Goal: Task Accomplishment & Management: Use online tool/utility

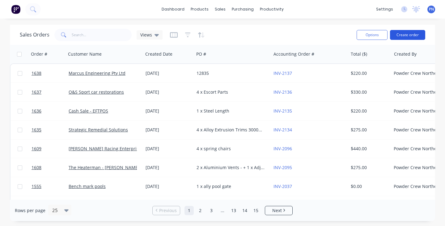
click at [408, 36] on button "Create order" at bounding box center [407, 35] width 35 height 10
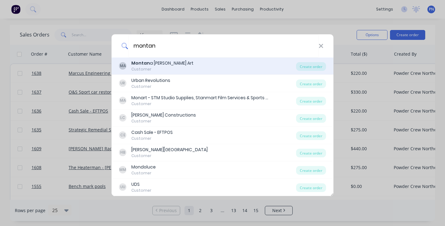
type input "montan"
click at [172, 68] on div "Customer" at bounding box center [162, 69] width 62 height 6
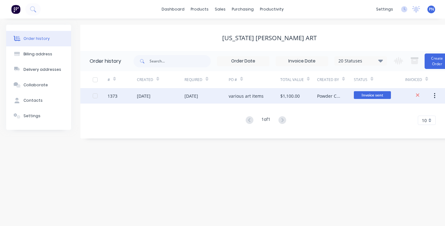
click at [313, 96] on div "$1,100.00" at bounding box center [298, 95] width 37 height 15
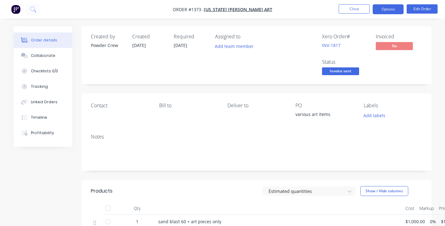
click at [390, 8] on button "Options" at bounding box center [387, 9] width 31 height 10
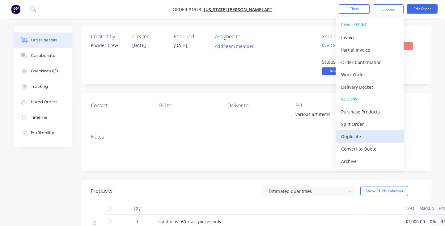
click at [365, 135] on div "Duplicate" at bounding box center [369, 136] width 57 height 9
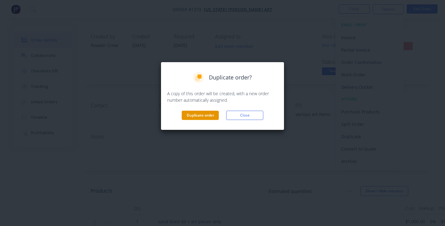
click at [212, 115] on button "Duplicate order" at bounding box center [200, 115] width 37 height 9
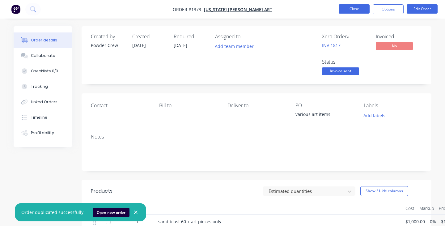
click at [358, 13] on button "Close" at bounding box center [353, 8] width 31 height 9
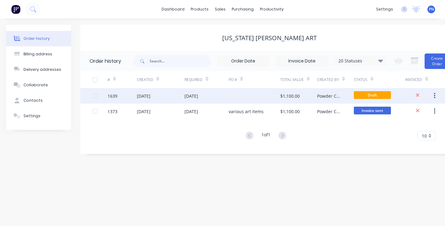
click at [242, 97] on div at bounding box center [255, 95] width 52 height 15
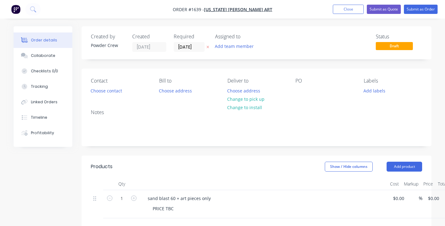
type input "$1,000.00"
click at [299, 91] on div at bounding box center [300, 90] width 10 height 9
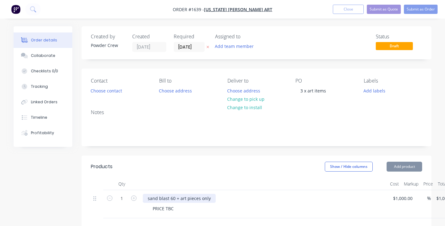
click at [178, 200] on div "sand blast 60 + art pieces only" at bounding box center [179, 198] width 73 height 9
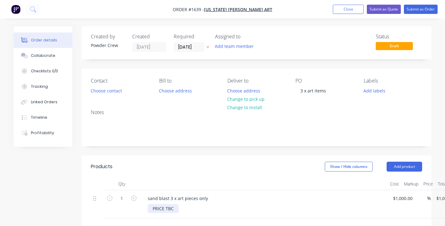
click at [160, 209] on div "PRICE TBC" at bounding box center [163, 208] width 31 height 9
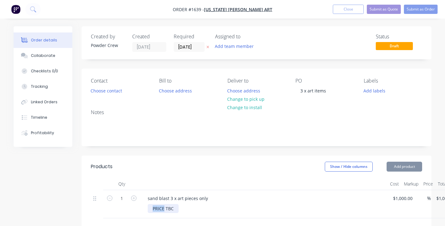
click at [160, 209] on div "PRICE TBC" at bounding box center [163, 208] width 31 height 9
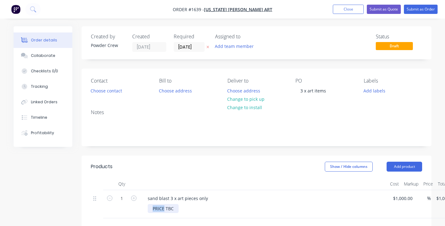
click at [160, 209] on div "PRICE TBC" at bounding box center [163, 208] width 31 height 9
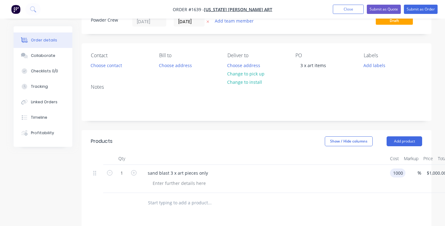
click at [401, 172] on input "1000" at bounding box center [398, 172] width 13 height 9
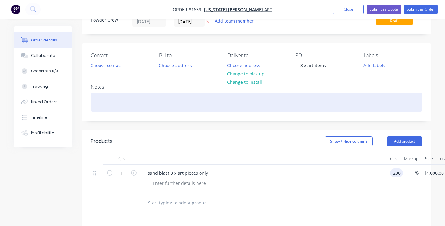
type input "$200.00"
click at [405, 94] on div at bounding box center [256, 102] width 331 height 19
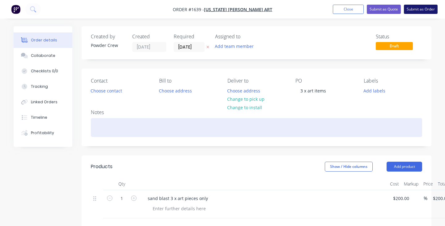
scroll to position [0, 0]
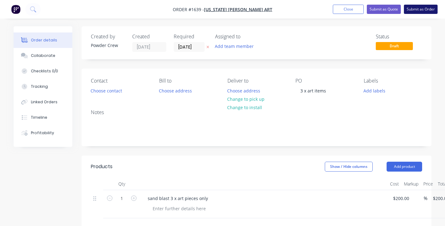
click at [418, 10] on button "Submit as Order" at bounding box center [421, 9] width 34 height 9
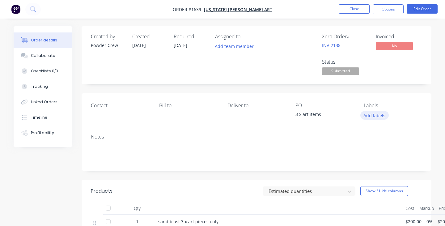
click at [365, 111] on button "Add labels" at bounding box center [374, 115] width 28 height 8
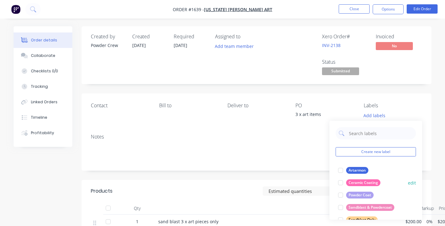
scroll to position [28, 0]
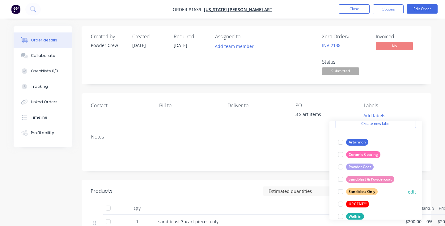
click at [341, 191] on div at bounding box center [340, 191] width 12 height 12
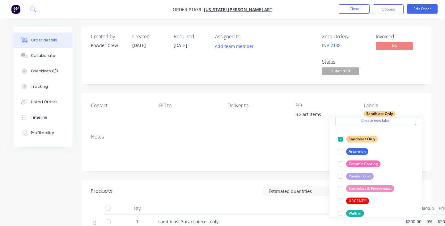
click at [342, 72] on span "Submitted" at bounding box center [340, 71] width 37 height 8
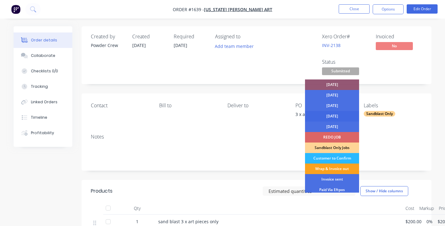
click at [331, 115] on div "[DATE]" at bounding box center [332, 116] width 54 height 10
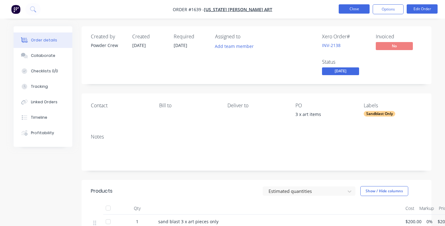
click at [360, 7] on button "Close" at bounding box center [353, 8] width 31 height 9
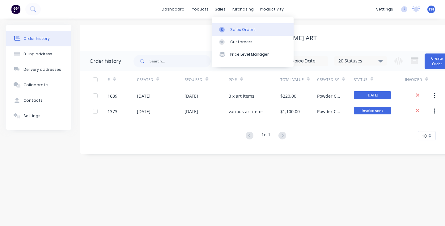
click at [231, 27] on div "Sales Orders" at bounding box center [242, 30] width 25 height 6
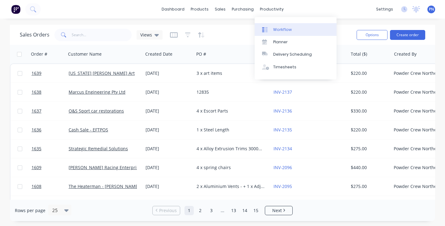
click at [279, 31] on div "Workflow" at bounding box center [282, 30] width 19 height 6
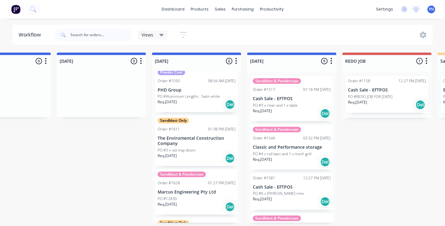
scroll to position [109, 0]
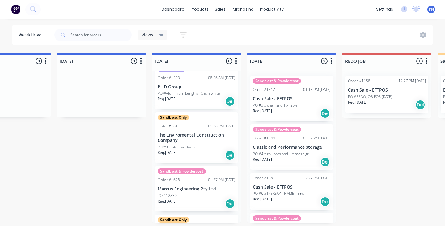
click at [206, 102] on div "Req. [DATE] Del" at bounding box center [196, 101] width 78 height 10
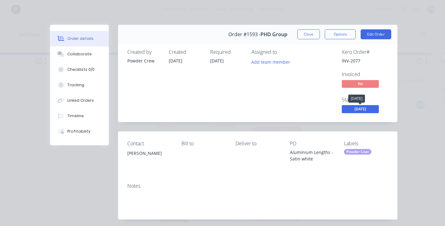
click at [359, 106] on span "[DATE]" at bounding box center [360, 109] width 37 height 8
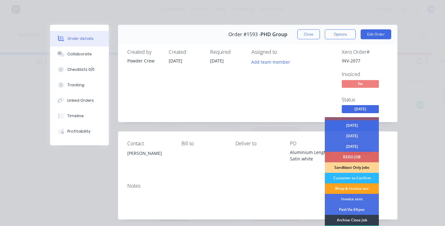
scroll to position [19, 0]
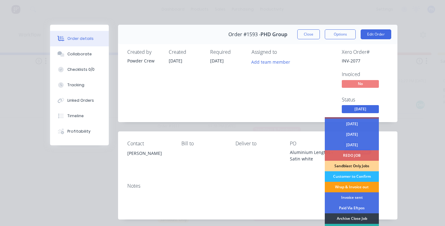
click at [348, 189] on div "Wrap & Invoice out" at bounding box center [352, 187] width 54 height 10
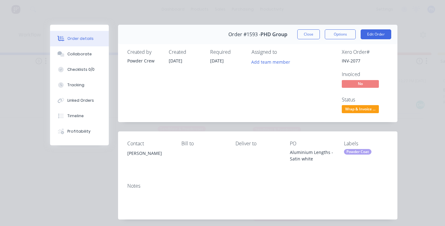
scroll to position [101, 0]
click at [310, 37] on button "Close" at bounding box center [308, 34] width 23 height 10
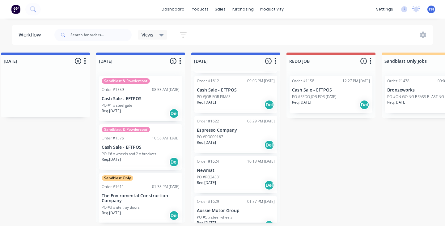
scroll to position [227, 0]
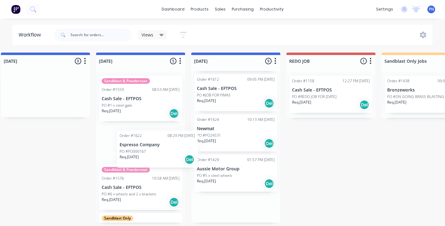
drag, startPoint x: 242, startPoint y: 135, endPoint x: 162, endPoint y: 152, distance: 81.7
click at [162, 152] on div "Submitted 13 Status colour #ADADAD hex #ADADAD Save Cancel Summaries Total orde…" at bounding box center [392, 137] width 1388 height 170
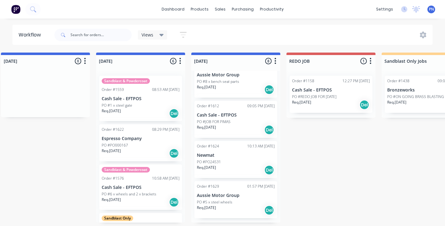
click at [233, 135] on div "Sandblast & Powdercoat Order #1517 01:18 PM [DATE] Cash Sale - EFTPOS PO #3 x c…" at bounding box center [235, 147] width 89 height 152
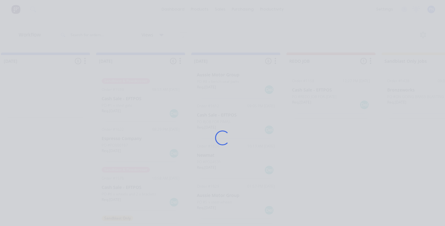
scroll to position [200, 0]
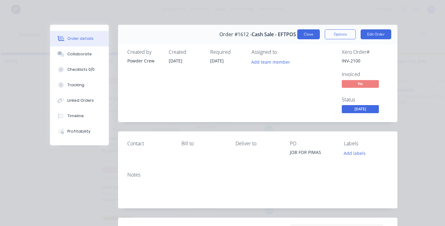
click at [308, 32] on button "Close" at bounding box center [308, 34] width 23 height 10
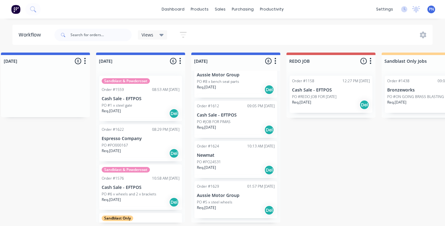
click at [253, 159] on div "PO #PO24531" at bounding box center [236, 162] width 78 height 6
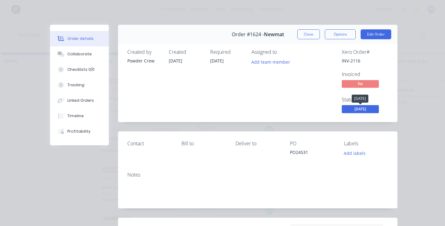
click at [357, 107] on span "[DATE]" at bounding box center [360, 109] width 37 height 8
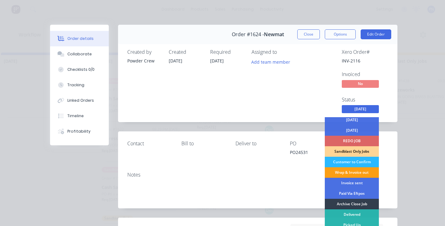
scroll to position [34, 0]
click at [346, 172] on div "Wrap & Invoice out" at bounding box center [352, 172] width 54 height 10
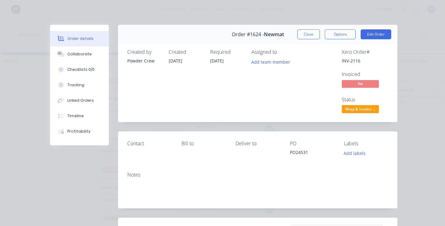
scroll to position [160, 0]
click at [315, 36] on button "Close" at bounding box center [308, 34] width 23 height 10
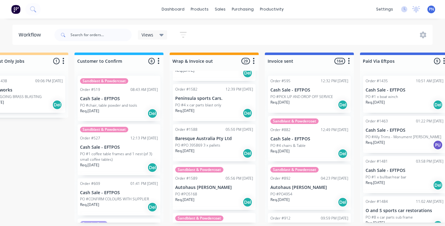
scroll to position [584, 0]
click at [218, 114] on div "Req. [DATE] Del" at bounding box center [214, 112] width 78 height 10
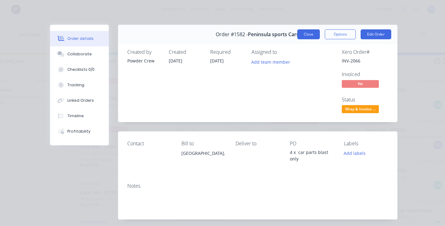
click at [310, 33] on button "Close" at bounding box center [308, 34] width 23 height 10
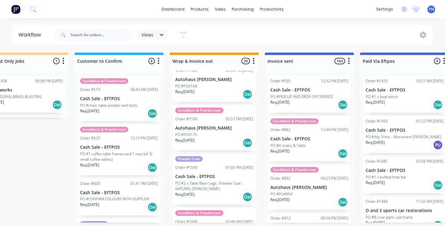
scroll to position [693, 0]
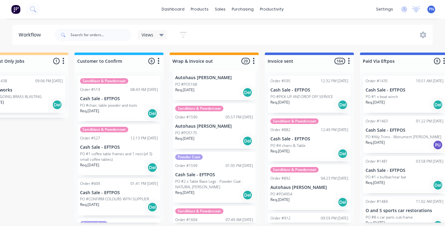
click at [224, 137] on div "Req. [DATE] Del" at bounding box center [214, 141] width 78 height 10
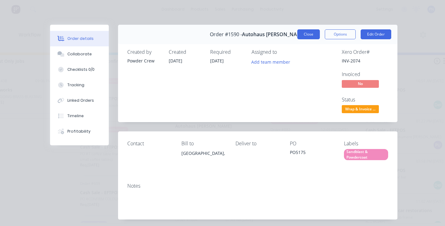
click at [307, 36] on button "Close" at bounding box center [308, 34] width 23 height 10
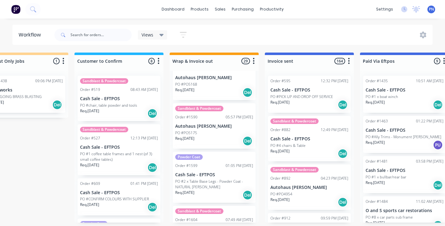
click at [230, 133] on div "PO #PO5175" at bounding box center [214, 133] width 78 height 6
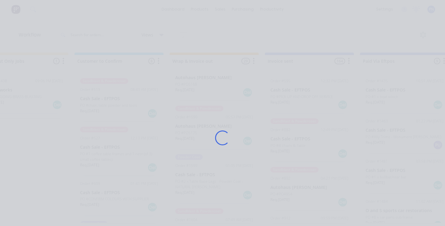
click at [224, 139] on div "Loading..." at bounding box center [221, 137] width 19 height 19
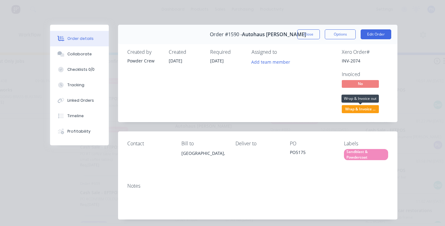
click at [350, 109] on span "Wrap & Invoice ..." at bounding box center [360, 109] width 37 height 8
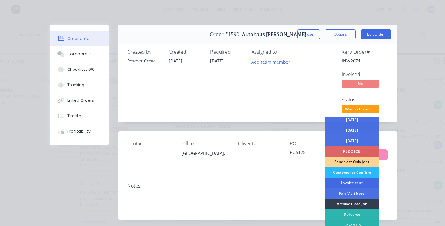
scroll to position [34, 0]
click at [342, 183] on div "Invoice sent" at bounding box center [352, 183] width 54 height 10
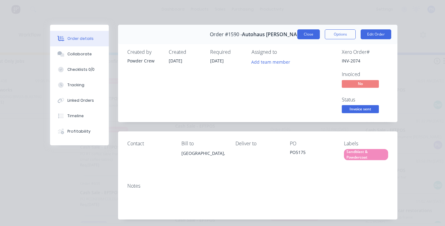
click at [308, 37] on button "Close" at bounding box center [308, 34] width 23 height 10
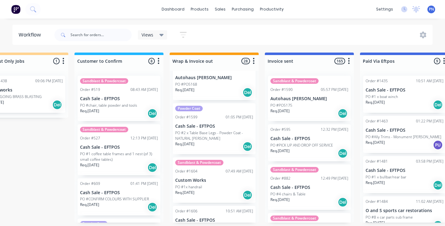
click at [226, 87] on div "Req. [DATE] Del" at bounding box center [214, 92] width 78 height 10
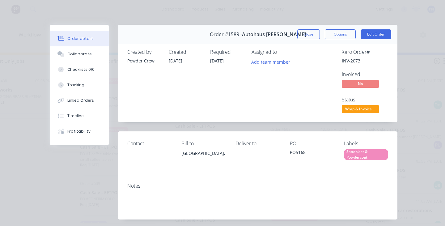
click at [368, 108] on span "Wrap & Invoice ..." at bounding box center [360, 109] width 37 height 8
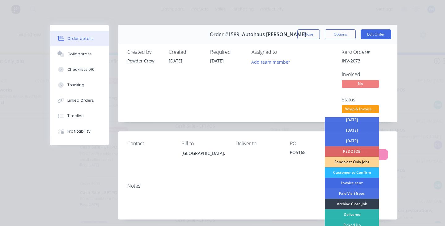
click at [351, 180] on div "Invoice sent" at bounding box center [352, 183] width 54 height 10
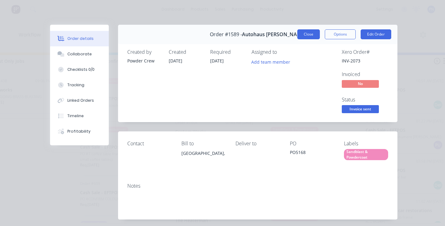
click at [313, 35] on button "Close" at bounding box center [308, 34] width 23 height 10
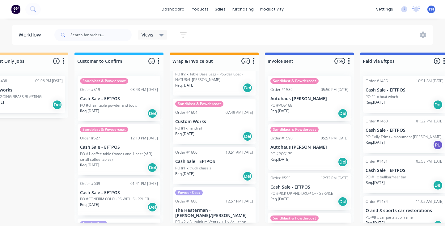
scroll to position [704, 0]
click at [225, 131] on div "Req. [DATE] Del" at bounding box center [214, 136] width 78 height 10
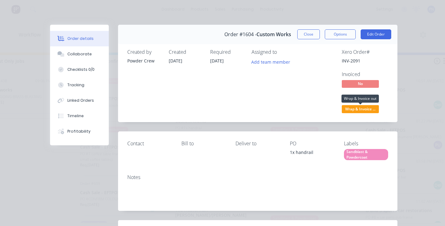
click at [344, 108] on span "Wrap & Invoice ..." at bounding box center [360, 109] width 37 height 8
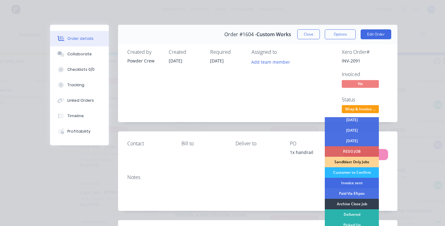
scroll to position [34, 0]
click at [339, 204] on div "Archive Close Job" at bounding box center [352, 204] width 54 height 10
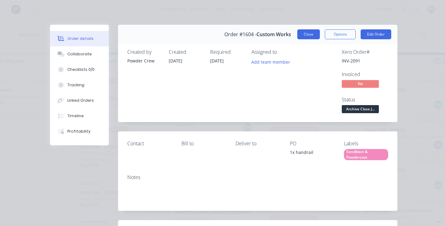
click at [305, 33] on button "Close" at bounding box center [308, 34] width 23 height 10
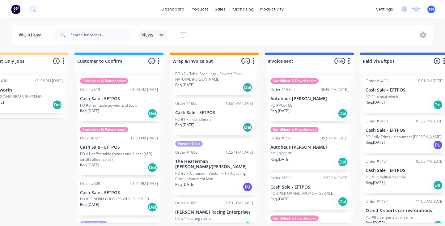
scroll to position [714, 0]
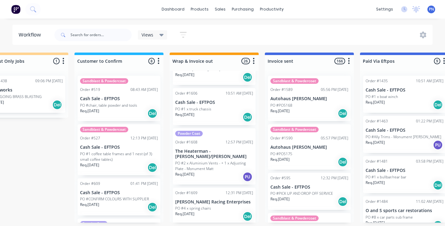
click at [220, 171] on div "Req. [DATE] PU" at bounding box center [214, 176] width 78 height 10
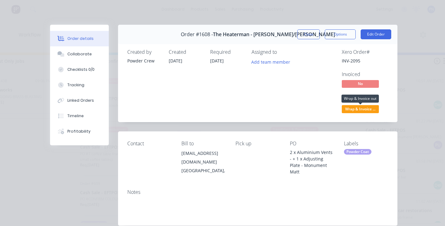
click at [365, 108] on span "Wrap & Invoice ..." at bounding box center [360, 109] width 37 height 8
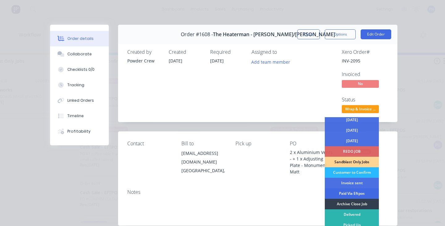
scroll to position [34, 0]
click at [348, 202] on div "Archive Close Job" at bounding box center [352, 204] width 54 height 10
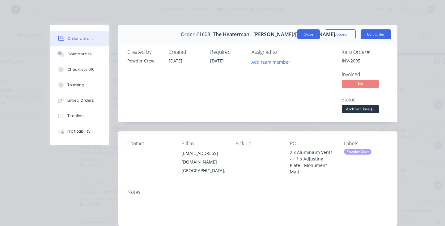
click at [315, 36] on button "Close" at bounding box center [308, 34] width 23 height 10
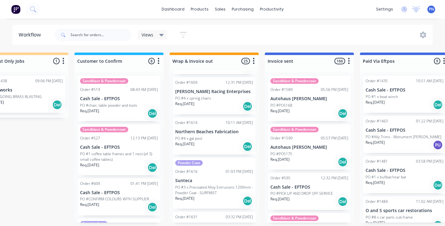
scroll to position [766, 0]
click at [228, 140] on div "Req. [DATE] Del" at bounding box center [214, 145] width 78 height 10
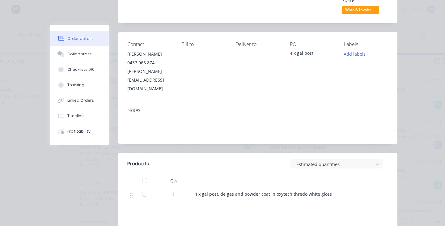
scroll to position [42, 0]
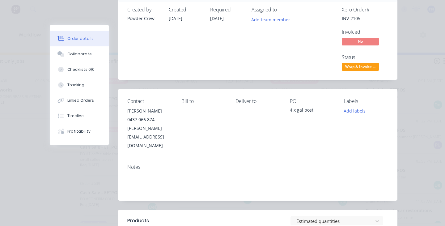
click at [360, 68] on span "Wrap & Invoice ..." at bounding box center [360, 67] width 37 height 8
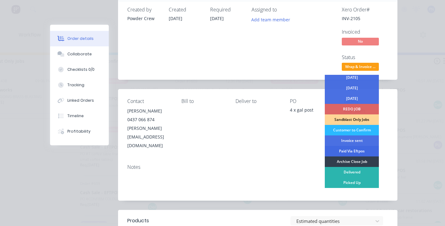
scroll to position [34, 0]
click at [353, 141] on div "Invoice sent" at bounding box center [352, 140] width 54 height 10
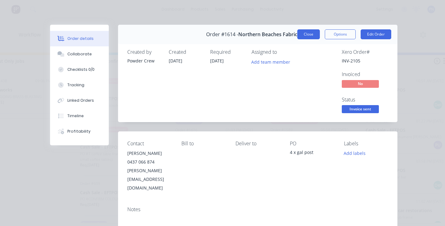
scroll to position [0, 0]
click at [315, 36] on button "Close" at bounding box center [308, 34] width 23 height 10
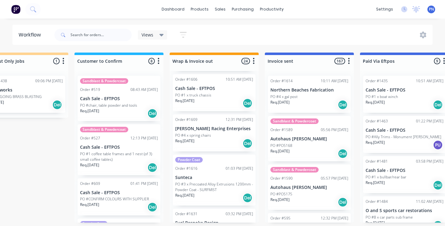
scroll to position [723, 0]
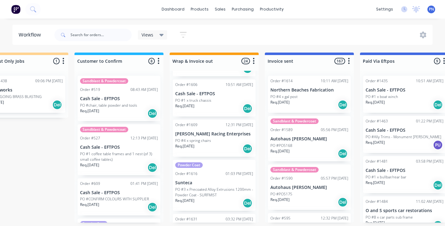
click at [218, 150] on div "Req. [DATE] Del" at bounding box center [214, 148] width 78 height 10
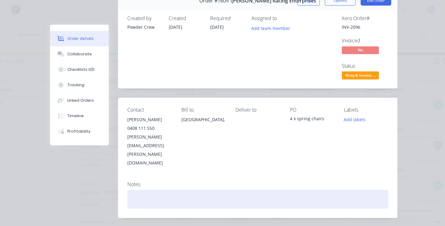
scroll to position [21, 0]
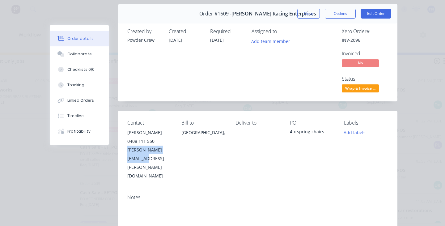
copy div "[PERSON_NAME][EMAIL_ADDRESS][PERSON_NAME][DOMAIN_NAME]"
drag, startPoint x: 176, startPoint y: 149, endPoint x: 128, endPoint y: 150, distance: 47.9
click at [128, 150] on div "[PERSON_NAME][EMAIL_ADDRESS][PERSON_NAME][DOMAIN_NAME]" at bounding box center [149, 162] width 44 height 35
drag, startPoint x: 141, startPoint y: 132, endPoint x: 127, endPoint y: 132, distance: 14.5
click at [127, 132] on div "Contact [PERSON_NAME] [PHONE_NUMBER] [PERSON_NAME][EMAIL_ADDRESS][PERSON_NAME][…" at bounding box center [257, 150] width 279 height 79
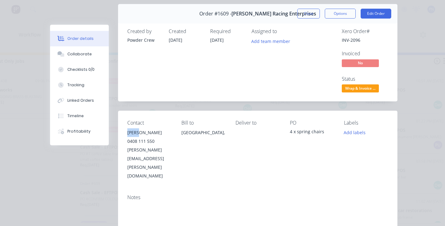
copy div "[PERSON_NAME]"
